Goal: Check status: Check status

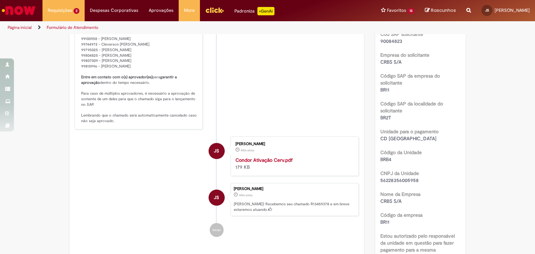
scroll to position [209, 0]
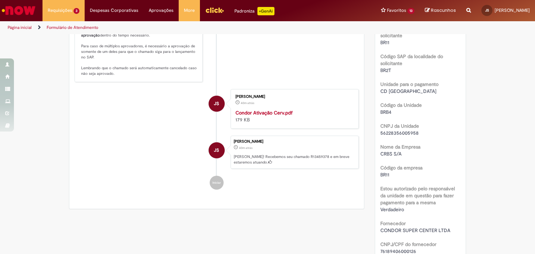
click at [281, 116] on strong "Condor Ativação Cerv.pdf" at bounding box center [263, 113] width 57 height 6
click at [498, 0] on link "JS [PERSON_NAME]" at bounding box center [505, 10] width 59 height 21
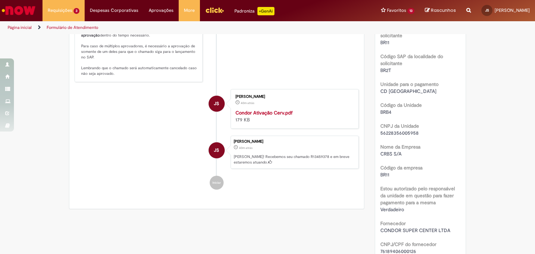
click at [92, 122] on li "JS [PERSON_NAME] 40m atrás 40 minutos atrás Condor Ativação Cerv.pdf 179 KB" at bounding box center [217, 109] width 284 height 40
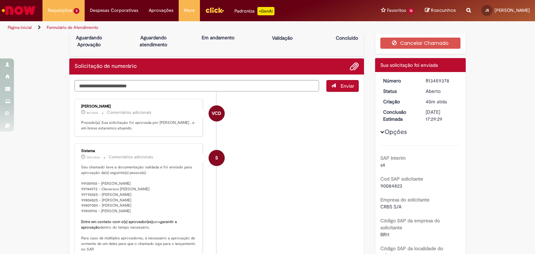
scroll to position [0, 0]
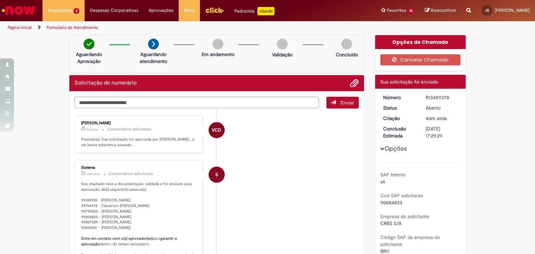
click at [160, 57] on p "Aguardando atendimento" at bounding box center [154, 58] width 34 height 14
click at [187, 62] on div "Aguardando Aprovação Aguardando atendimento Em andamento Validação Concluído" at bounding box center [216, 54] width 295 height 38
click at [170, 65] on div "Aguardando Aprovação Aguardando atendimento Em andamento Validação Concluído" at bounding box center [216, 54] width 295 height 38
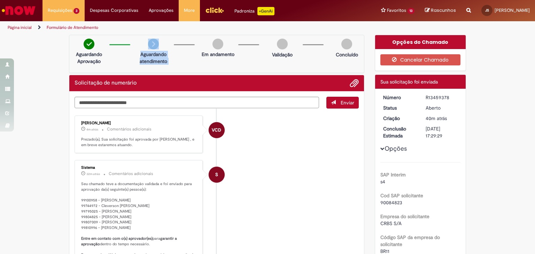
drag, startPoint x: 176, startPoint y: 60, endPoint x: 111, endPoint y: 45, distance: 66.5
click at [111, 45] on div "Aguardando Aprovação Aguardando atendimento Em andamento Validação Concluído" at bounding box center [216, 54] width 295 height 38
drag, startPoint x: 242, startPoint y: 56, endPoint x: 52, endPoint y: 39, distance: 190.5
click at [296, 68] on div "Aguardando Aprovação Aguardando atendimento Em andamento Validação Concluído" at bounding box center [216, 54] width 295 height 38
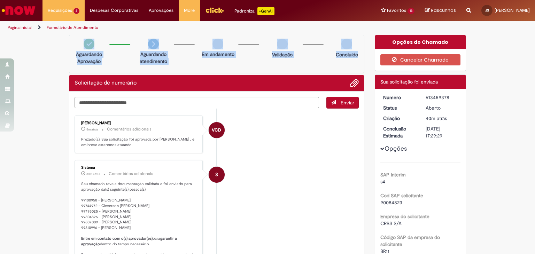
drag, startPoint x: 356, startPoint y: 57, endPoint x: 107, endPoint y: 39, distance: 249.7
click at [82, 42] on div "Aguardando Aprovação Aguardando atendimento Em andamento Validação Concluído" at bounding box center [216, 54] width 295 height 38
click at [116, 42] on div "Aguardando Aprovação Aguardando atendimento Em andamento Validação Concluído" at bounding box center [216, 54] width 295 height 38
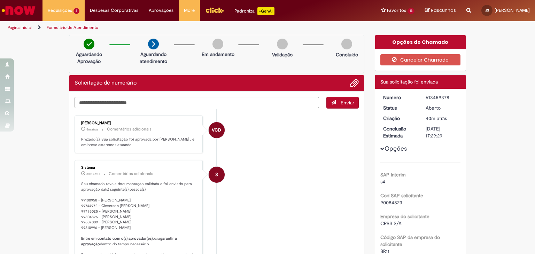
click at [116, 42] on div "Aguardando Aprovação Aguardando atendimento Em andamento Validação Concluído" at bounding box center [216, 54] width 295 height 38
click at [118, 43] on div "Aguardando Aprovação Aguardando atendimento Em andamento Validação Concluído" at bounding box center [216, 54] width 295 height 38
click at [153, 55] on p "Aguardando atendimento" at bounding box center [154, 58] width 34 height 14
click at [154, 54] on p "Aguardando atendimento" at bounding box center [154, 58] width 34 height 14
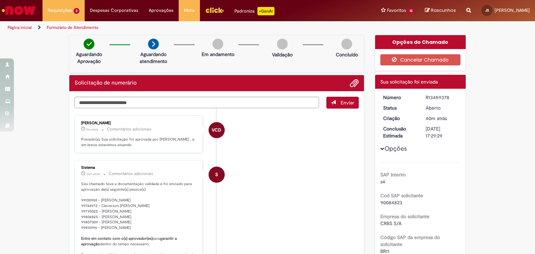
click at [164, 61] on p "Aguardando atendimento" at bounding box center [154, 58] width 34 height 14
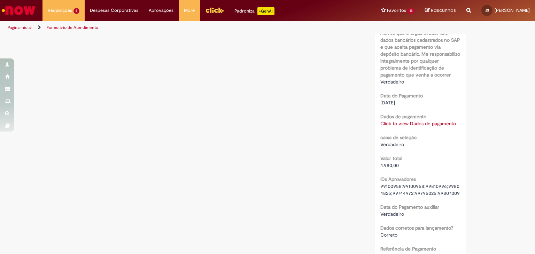
scroll to position [592, 0]
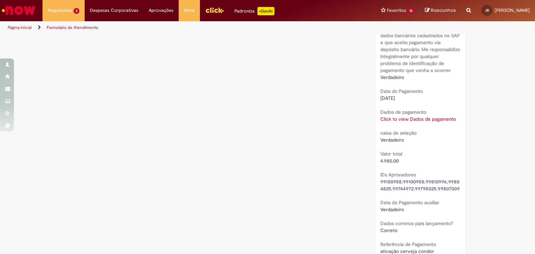
click at [435, 120] on link "Click to view Dados de pagamento" at bounding box center [418, 119] width 76 height 6
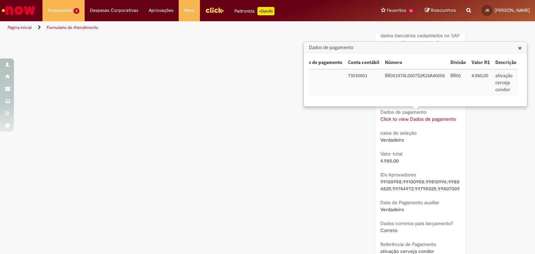
scroll to position [453, 0]
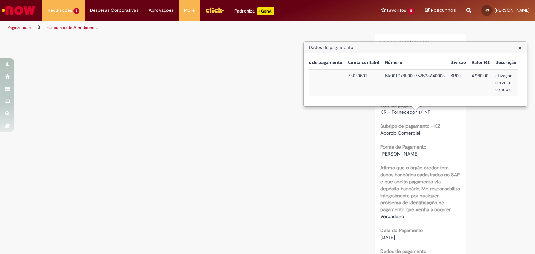
click at [223, 108] on div "Verificar Código de Barras Aguardando Aprovação Aguardando atendimento Em andam…" at bounding box center [267, 40] width 407 height 916
click at [516, 47] on h3 "Dados de pagamento" at bounding box center [415, 47] width 223 height 11
click at [519, 47] on div "Dados de pagamento × u_sap_interim_vs_pgto Tipo do valor Métodos de pagamento C…" at bounding box center [415, 74] width 223 height 64
click at [520, 46] on span "×" at bounding box center [520, 47] width 4 height 9
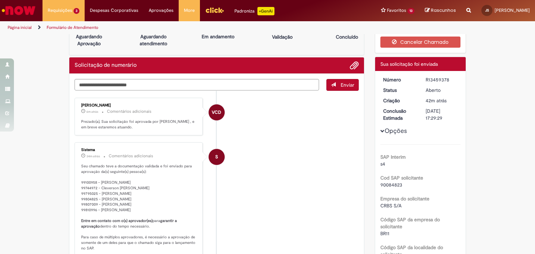
scroll to position [0, 0]
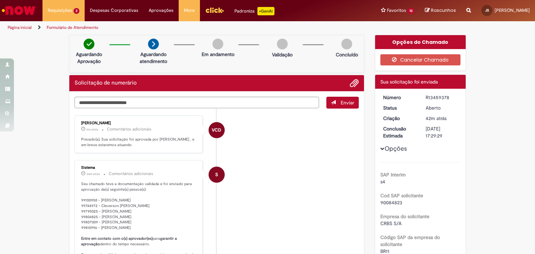
click at [107, 213] on p "Seu chamado teve a documentação validada e foi enviado para aprovação da(s) seg…" at bounding box center [139, 233] width 116 height 104
click at [18, 10] on img "Ir para a Homepage" at bounding box center [19, 10] width 36 height 14
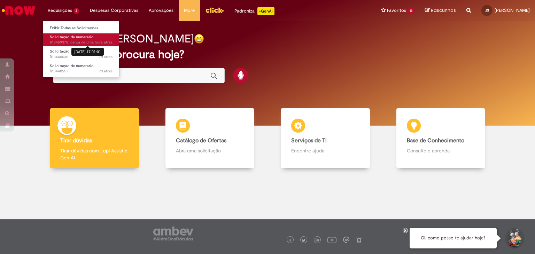
click at [75, 43] on sn-time-ago "cerca de uma hora atrás cerca de uma hora atrás 28/08/2025 17:01:01" at bounding box center [91, 42] width 42 height 5
click at [63, 38] on span "Solicitação de numerário" at bounding box center [72, 36] width 44 height 5
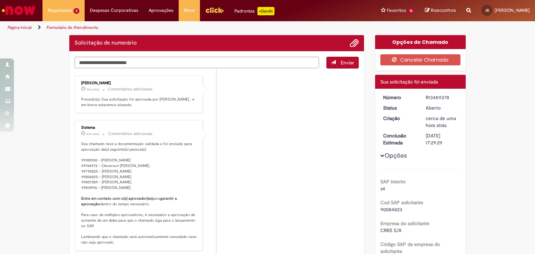
click at [206, 107] on li "Vitor Carvalho de Oliveira 12m atrás 12 minutos atrás Comentários adicionais Pr…" at bounding box center [217, 95] width 284 height 38
click at [435, 97] on div "R13459378" at bounding box center [442, 97] width 32 height 7
copy div "R13459378"
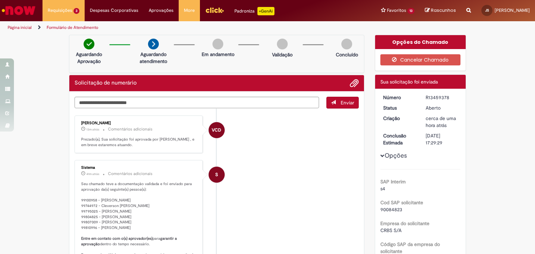
click at [221, 135] on li "VCD Vitor Carvalho de Oliveira 13m atrás 13 minutos atrás Comentários adicionai…" at bounding box center [217, 135] width 284 height 38
